Goal: Information Seeking & Learning: Check status

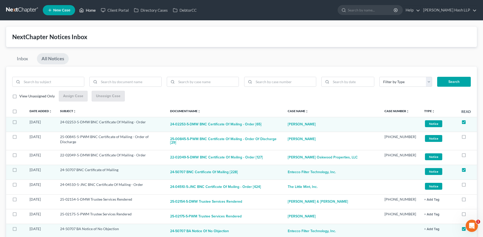
click at [89, 10] on link "Home" at bounding box center [88, 10] width 22 height 9
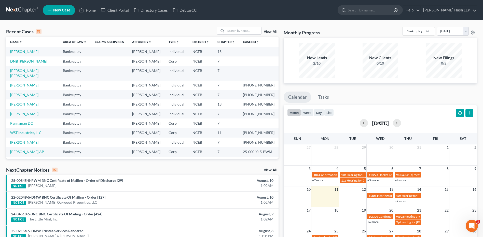
click at [37, 63] on link "DNB [PERSON_NAME]" at bounding box center [28, 61] width 37 height 4
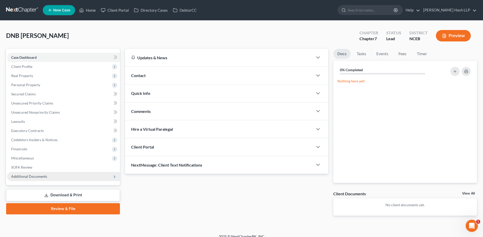
click at [37, 177] on span "Additional Documents" at bounding box center [29, 176] width 36 height 4
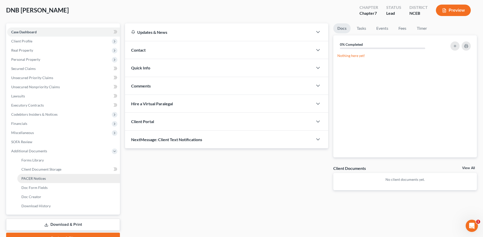
click at [41, 179] on span "PACER Notices" at bounding box center [33, 179] width 24 height 4
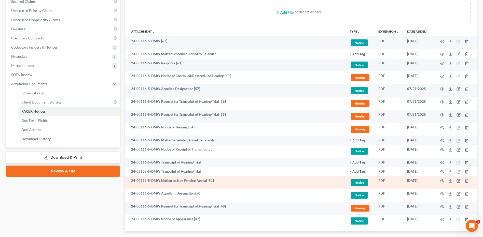
scroll to position [102, 0]
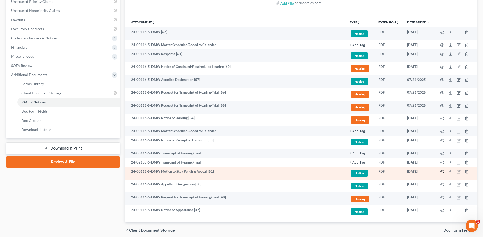
click at [442, 171] on icon "button" at bounding box center [442, 172] width 4 height 4
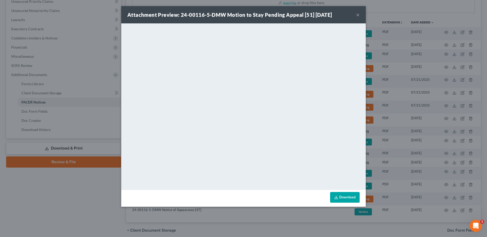
click at [76, 212] on div "Attachment Preview: 24-00116-5-DMW Motion to Stay Pending Appeal [51] [DATE] × …" at bounding box center [243, 118] width 487 height 237
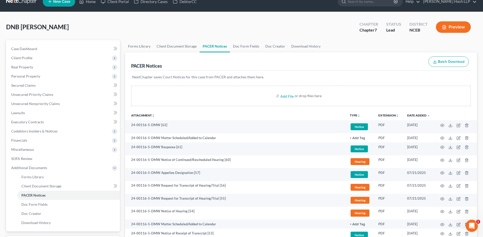
scroll to position [0, 0]
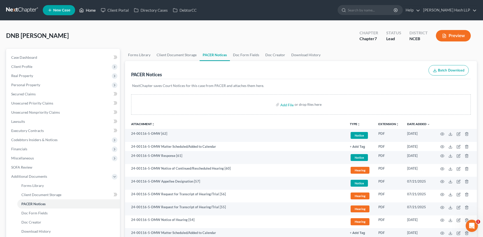
click at [87, 9] on link "Home" at bounding box center [88, 10] width 22 height 9
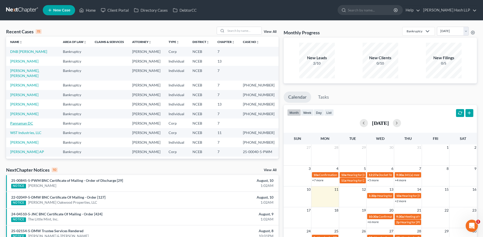
click at [30, 126] on link "Pannaman DC" at bounding box center [21, 123] width 23 height 4
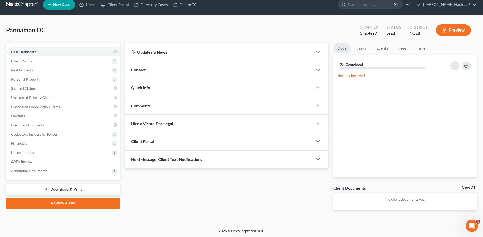
scroll to position [6, 0]
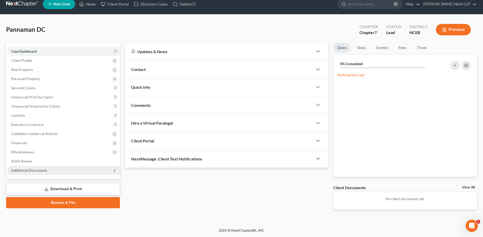
click at [39, 171] on span "Additional Documents" at bounding box center [29, 170] width 36 height 4
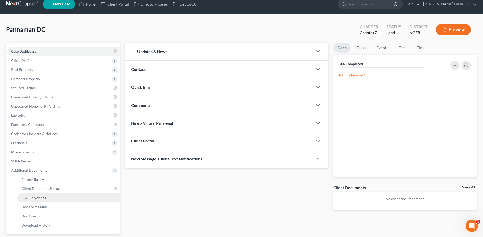
click at [39, 197] on span "PACER Notices" at bounding box center [33, 198] width 24 height 4
